Goal: Find specific page/section: Find specific page/section

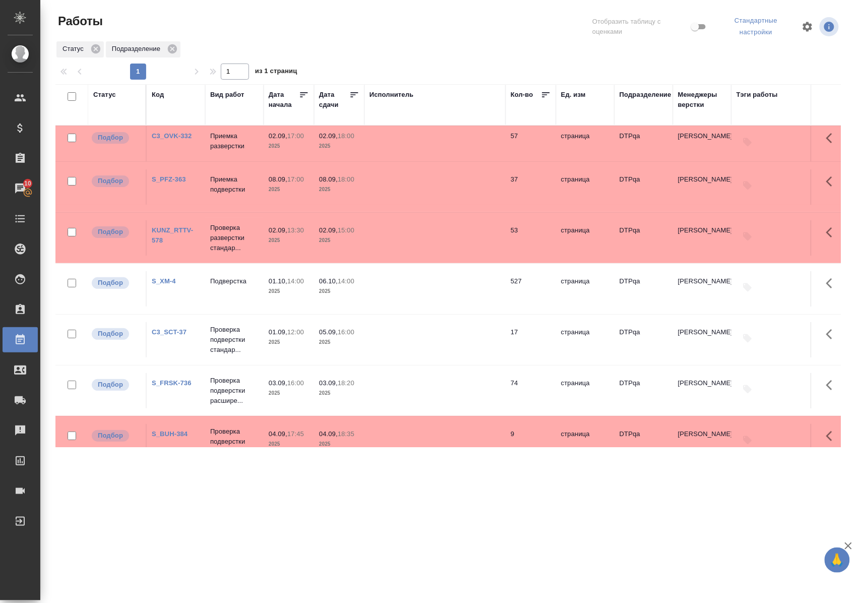
click at [483, 504] on div ".cls-1 fill:#fff; AWATERA Polushina Alena Клиенты Спецификации Заказы 10 Чаты T…" at bounding box center [430, 301] width 860 height 603
click at [528, 521] on div ".cls-1 fill:#fff; AWATERA Polushina Alena Клиенты Спецификации Заказы 10 Чаты T…" at bounding box center [430, 301] width 860 height 603
click at [392, 490] on div ".cls-1 fill:#fff; AWATERA Polushina Alena Клиенты Спецификации Заказы 10 Чаты T…" at bounding box center [430, 301] width 860 height 603
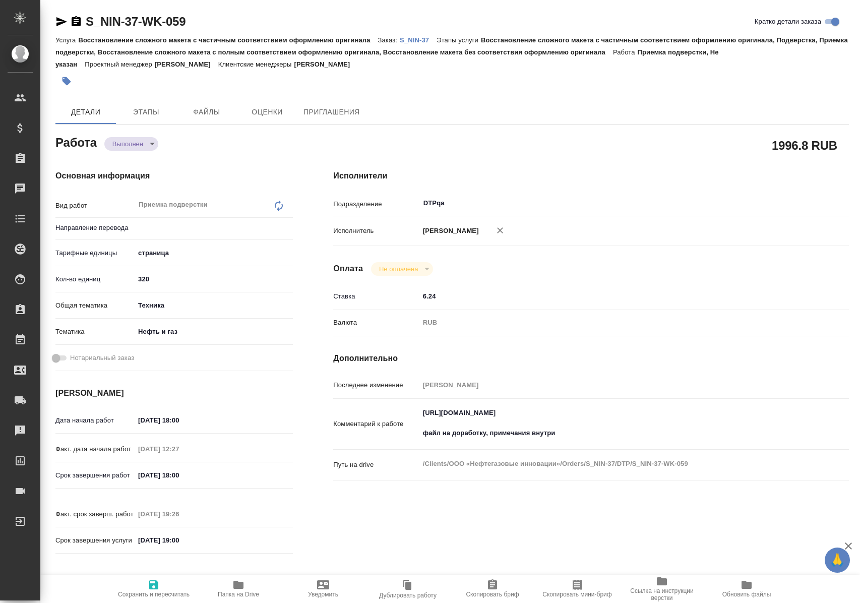
type input "Не указан"
